Goal: Browse casually: Explore the website without a specific task or goal

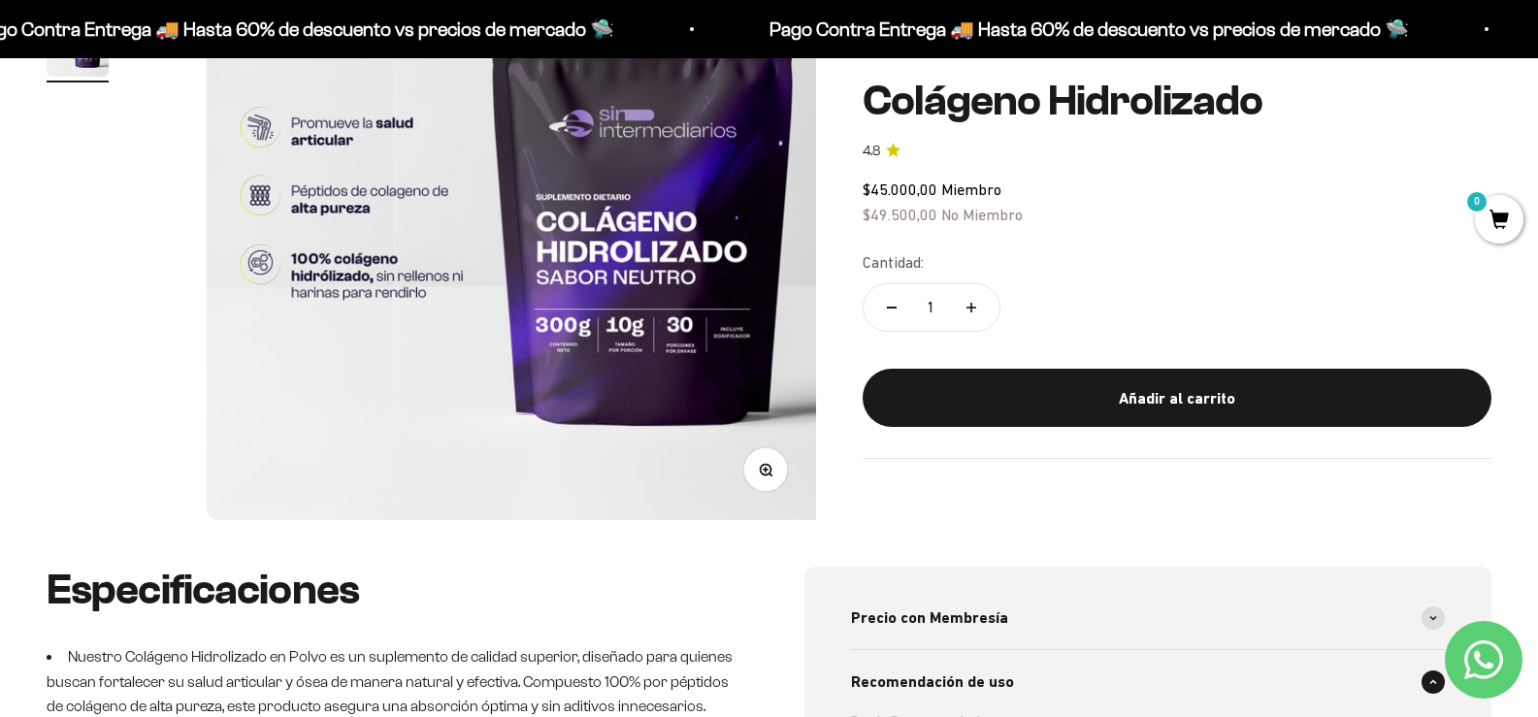
scroll to position [194, 0]
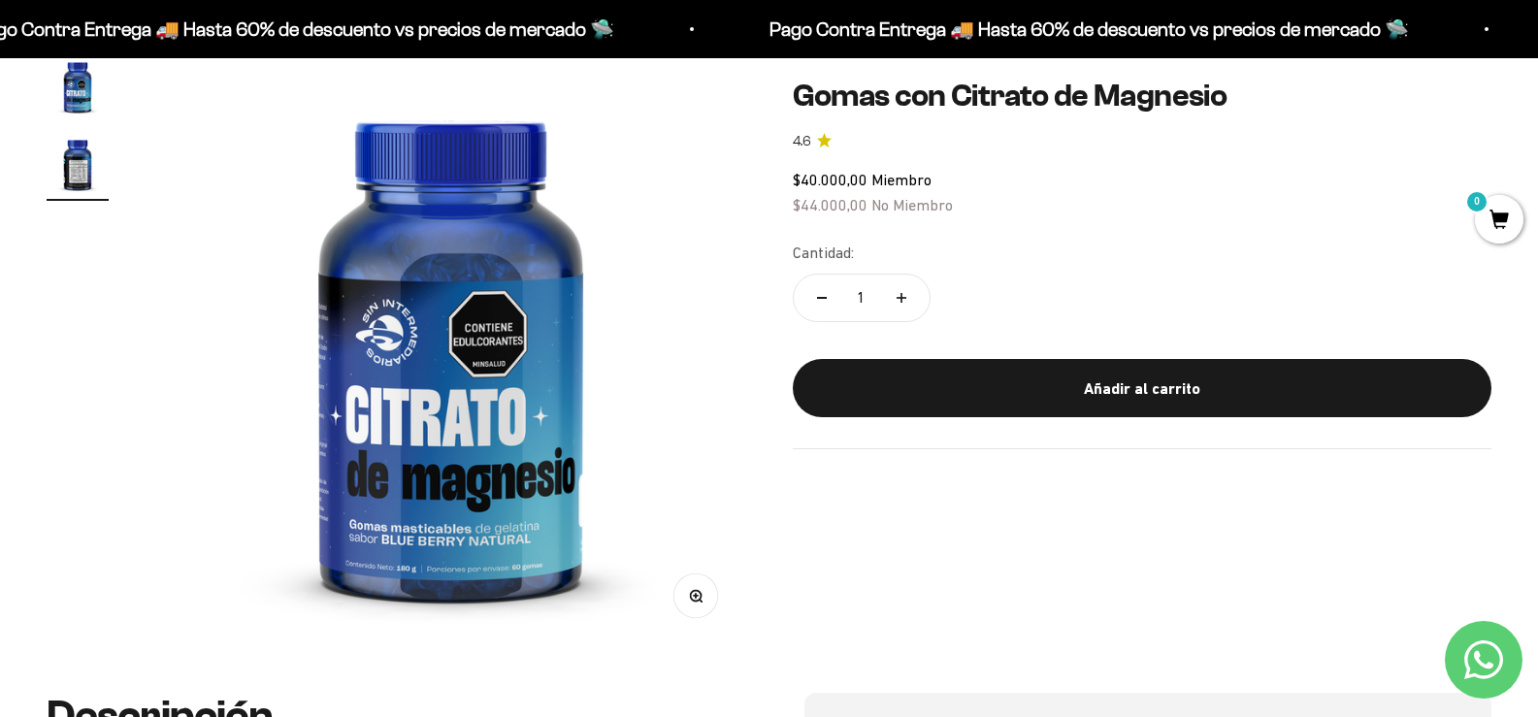
scroll to position [0, 590]
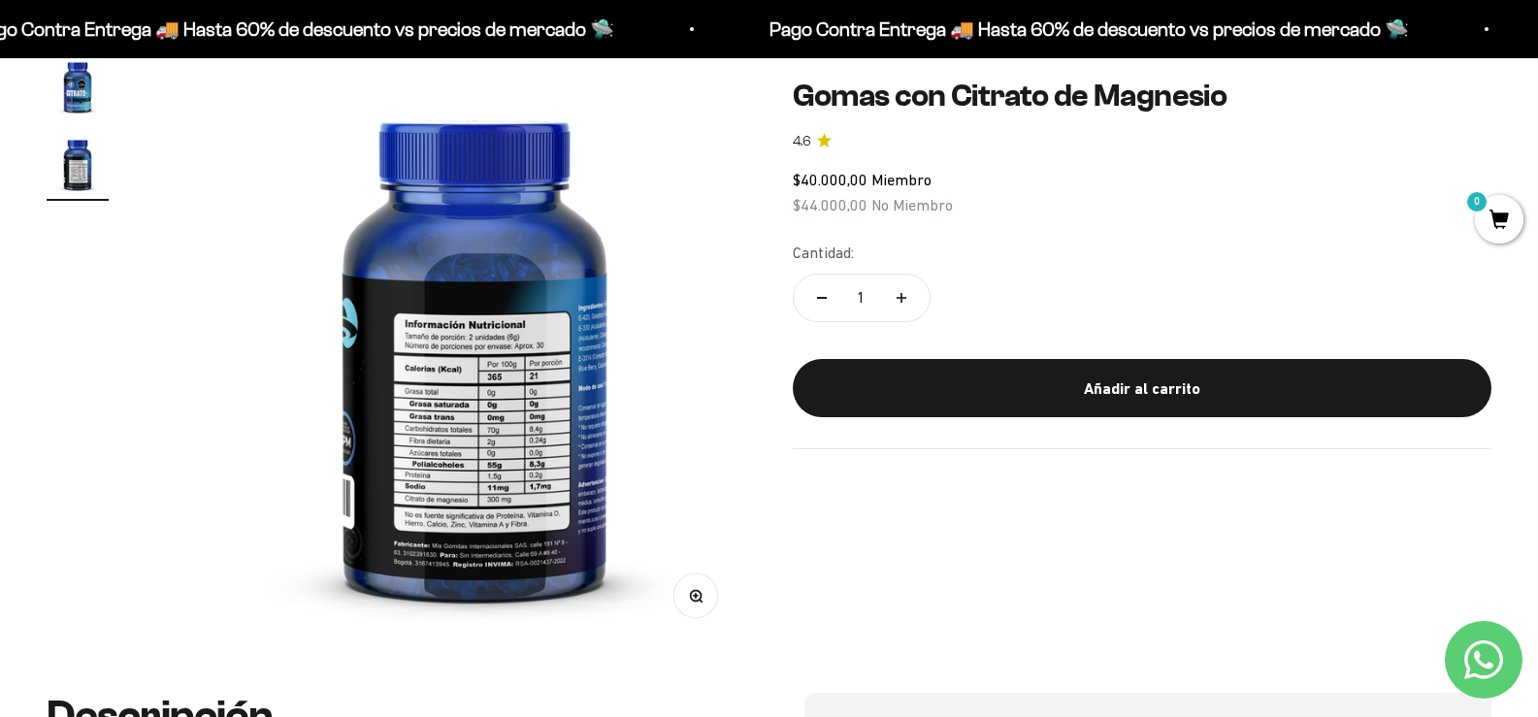
click at [692, 593] on icon "button" at bounding box center [694, 595] width 5 height 5
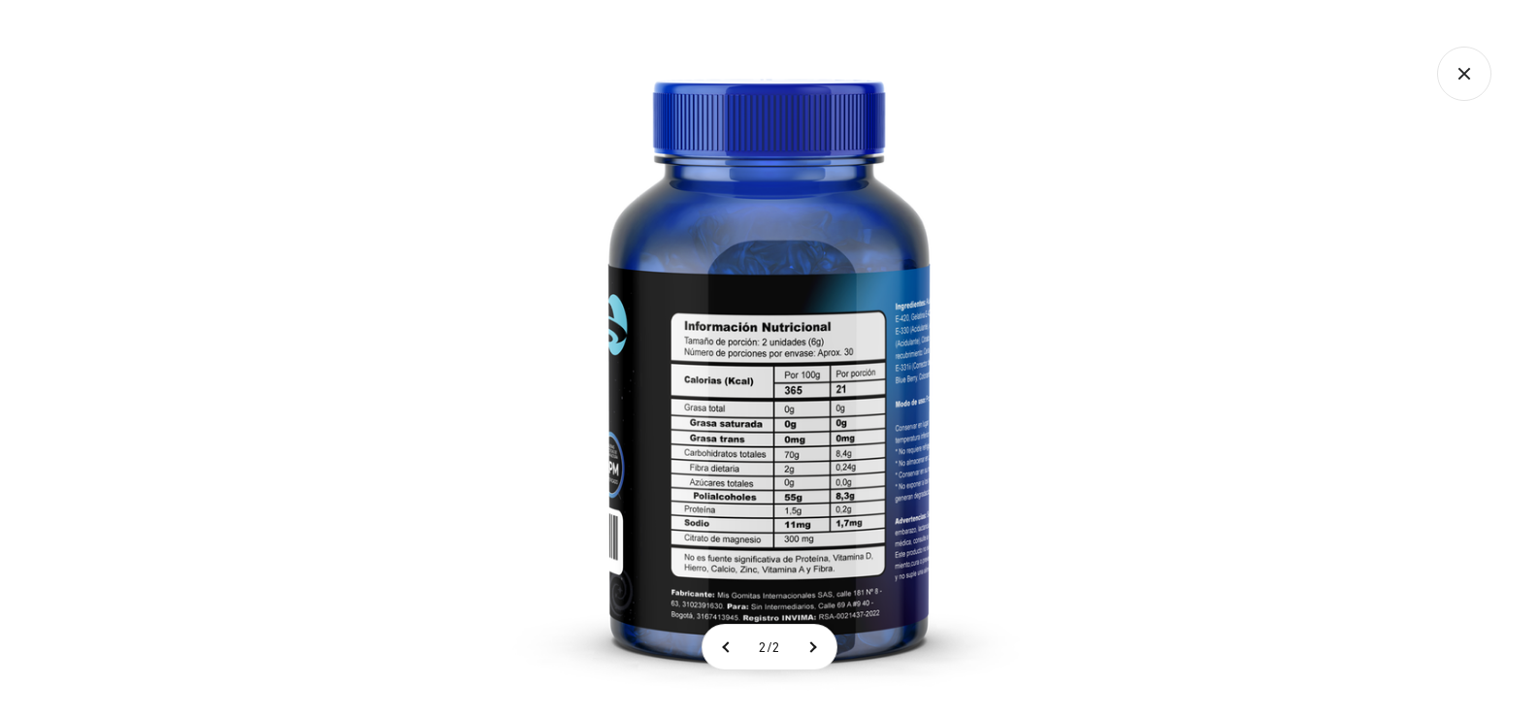
click at [730, 520] on img at bounding box center [768, 358] width 717 height 717
